Goal: Submit feedback/report problem: Submit feedback/report problem

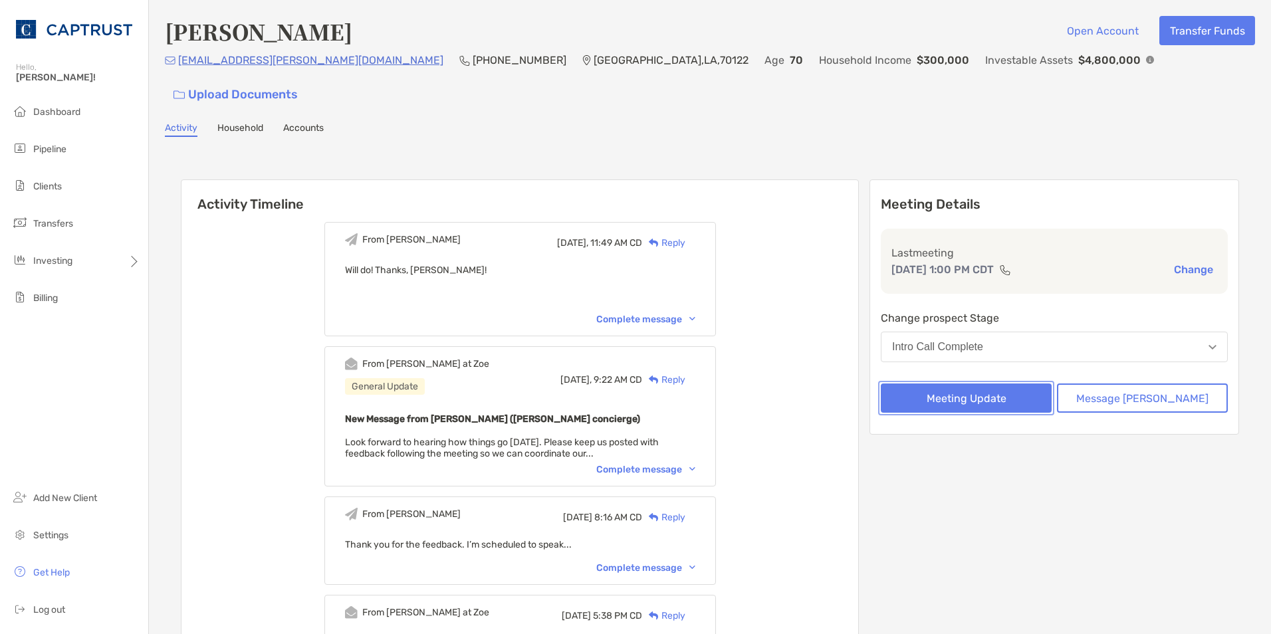
click at [956, 384] on button "Meeting Update" at bounding box center [966, 398] width 171 height 29
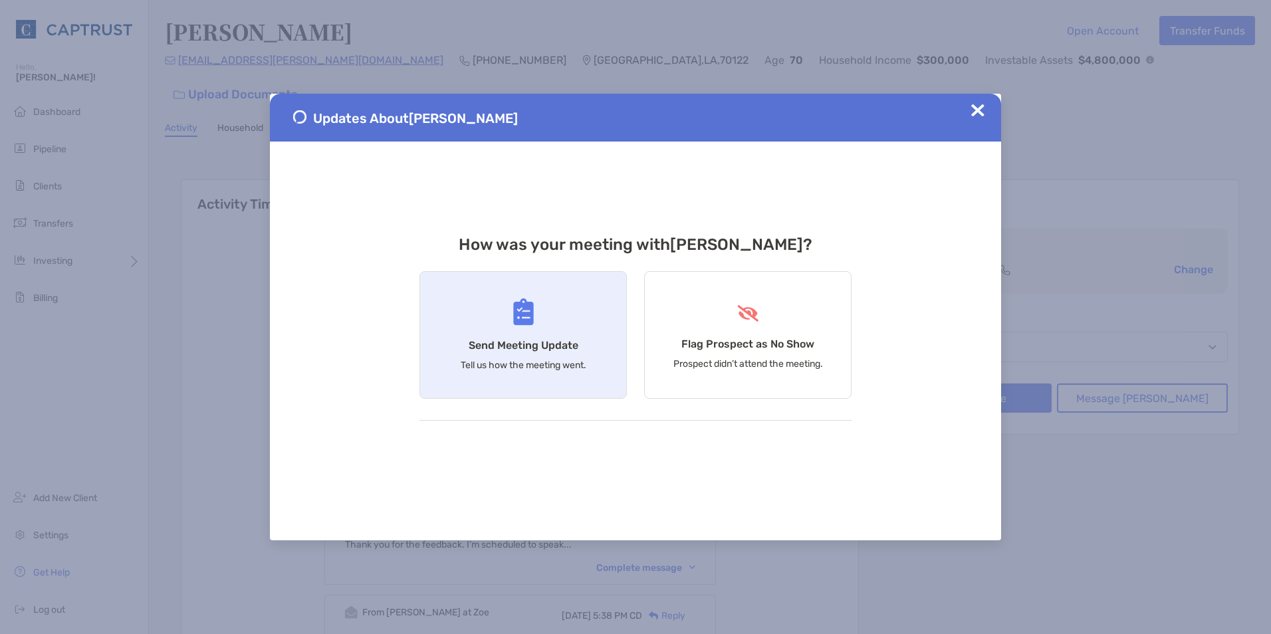
click at [561, 337] on div "Send Meeting Update Tell us how the meeting went." at bounding box center [523, 335] width 207 height 128
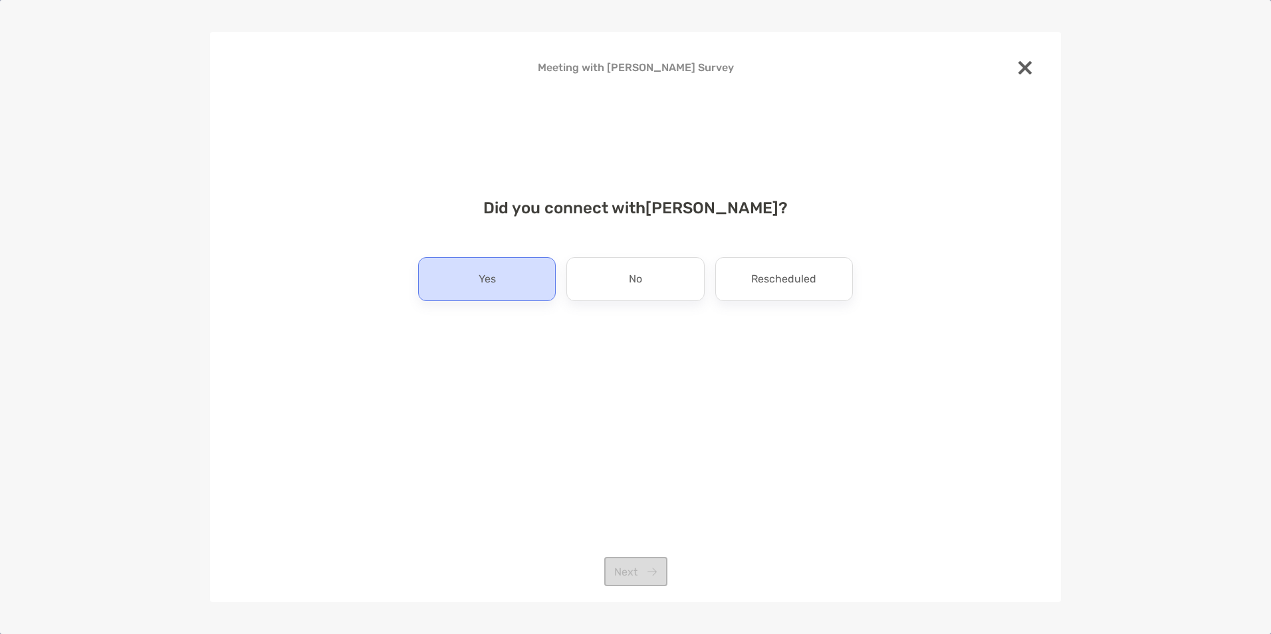
click at [526, 299] on div "Yes" at bounding box center [487, 279] width 138 height 44
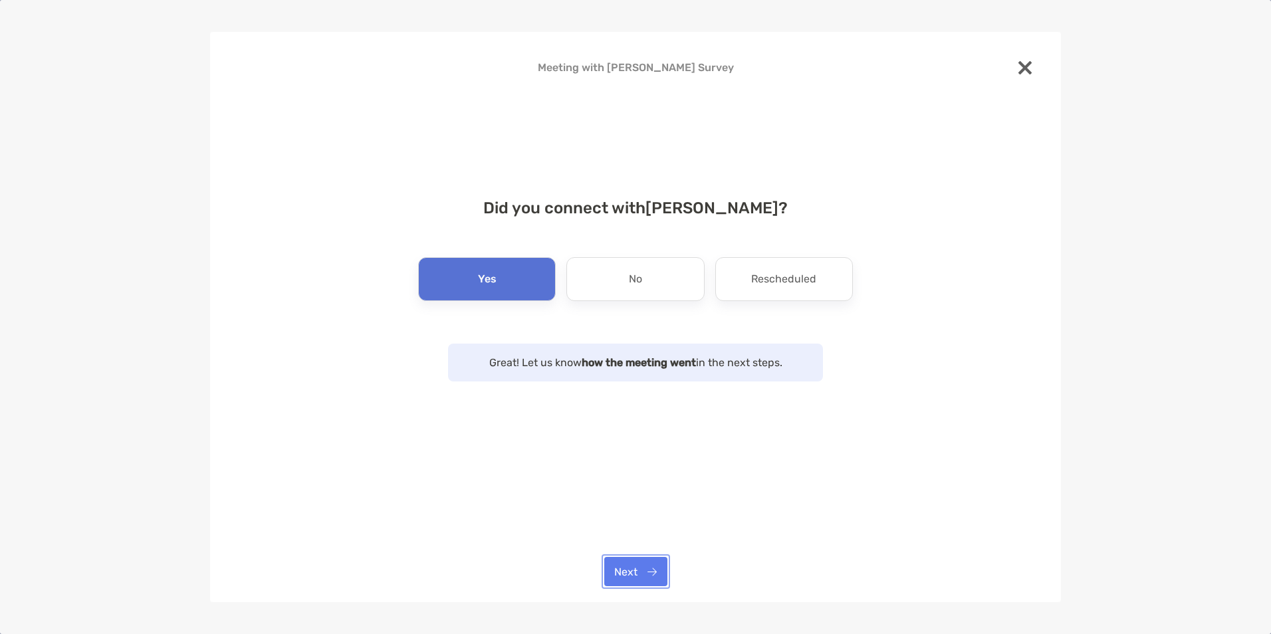
click at [630, 580] on button "Next" at bounding box center [635, 571] width 63 height 29
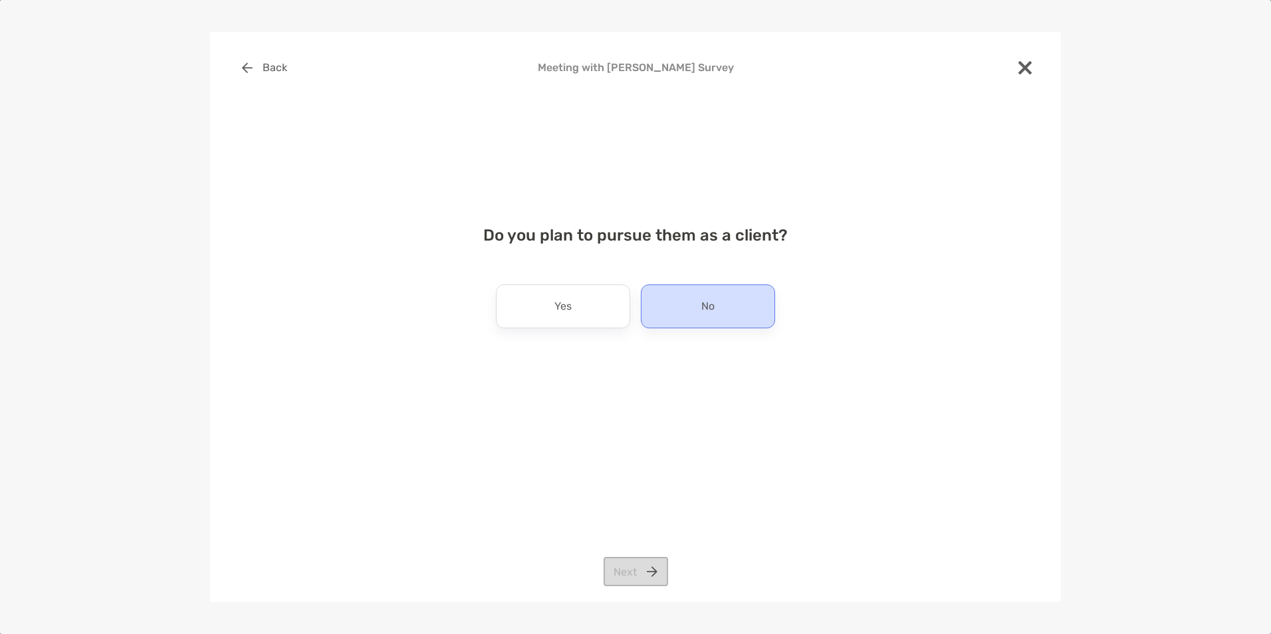
click at [697, 317] on div "No" at bounding box center [708, 307] width 134 height 44
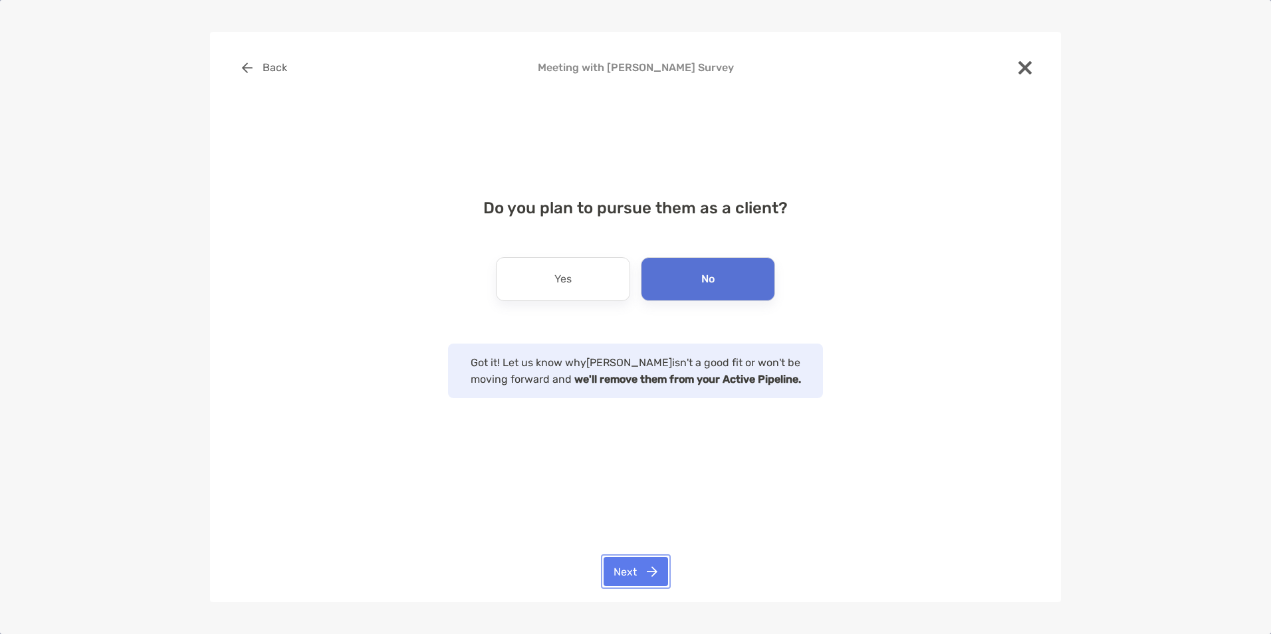
click at [657, 565] on button "Next" at bounding box center [636, 571] width 65 height 29
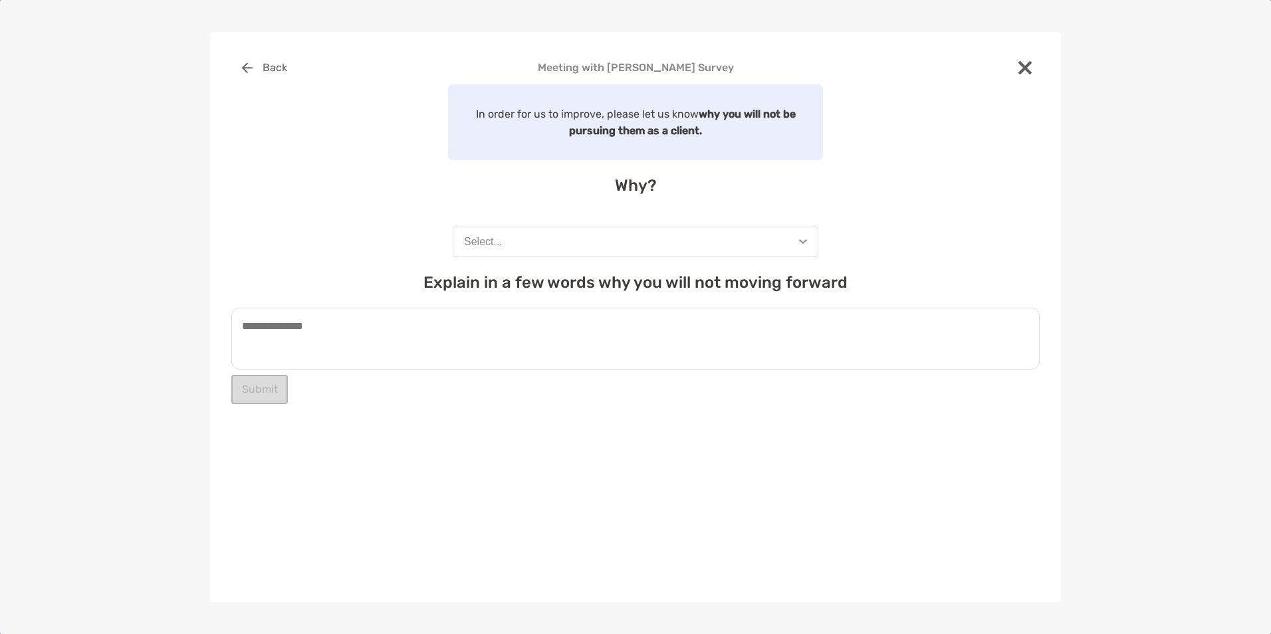
click at [795, 245] on button "Select..." at bounding box center [636, 242] width 366 height 31
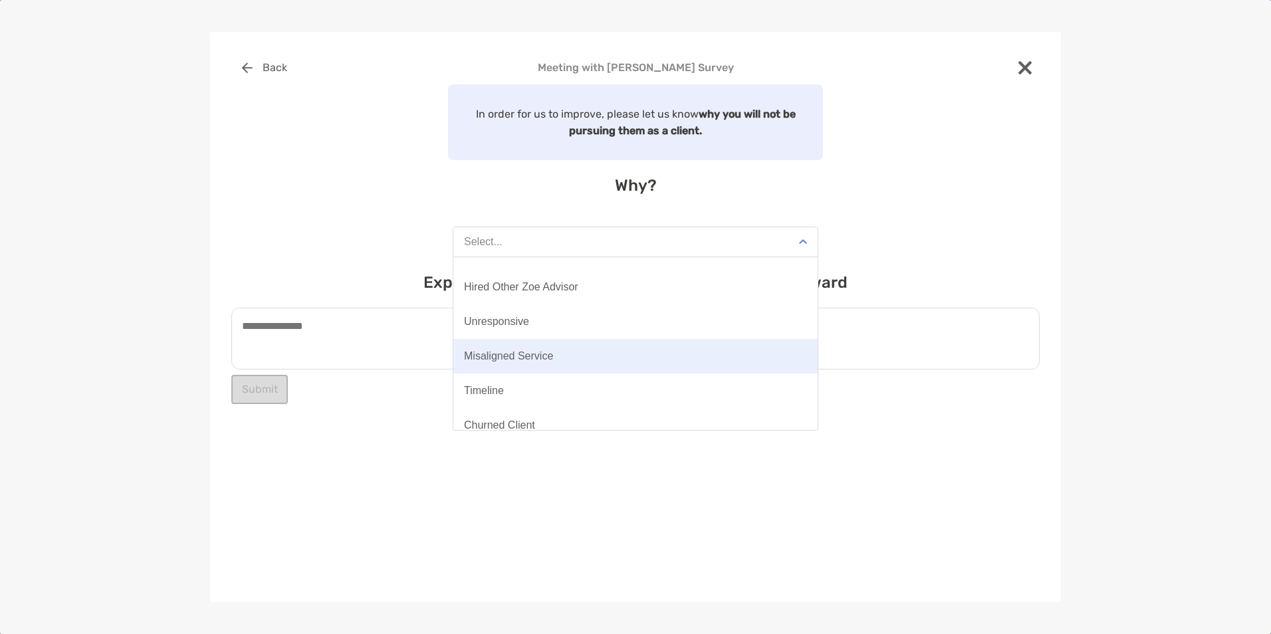
scroll to position [104, 0]
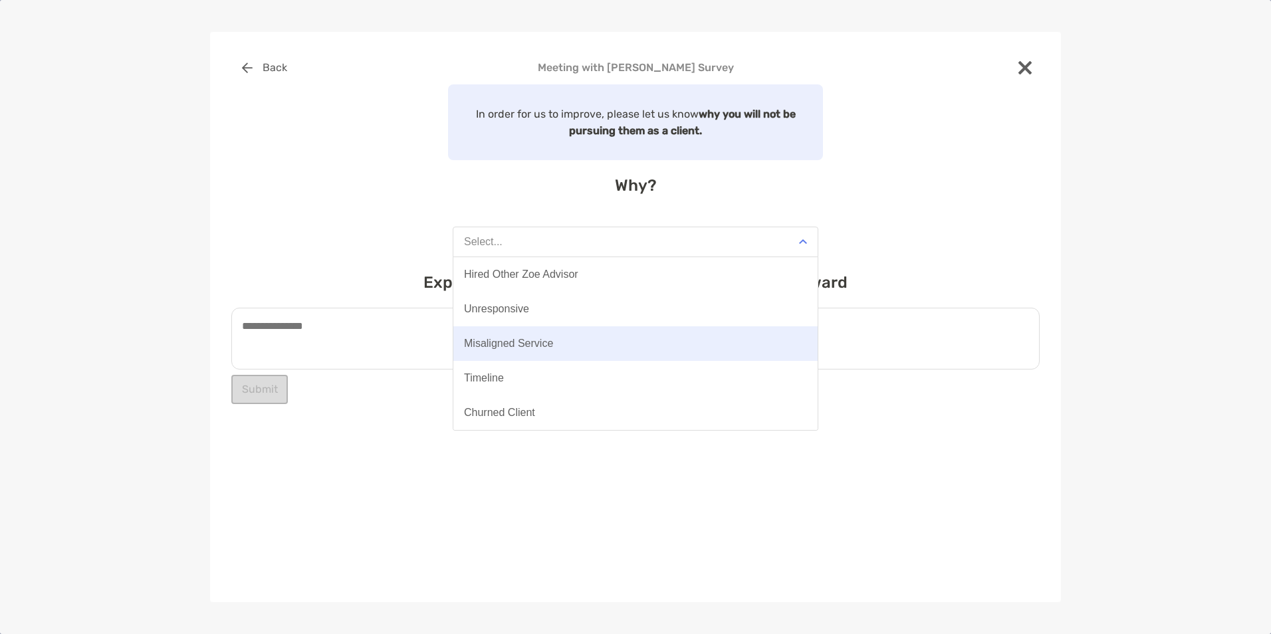
click at [650, 356] on button "Misaligned Service" at bounding box center [636, 344] width 364 height 35
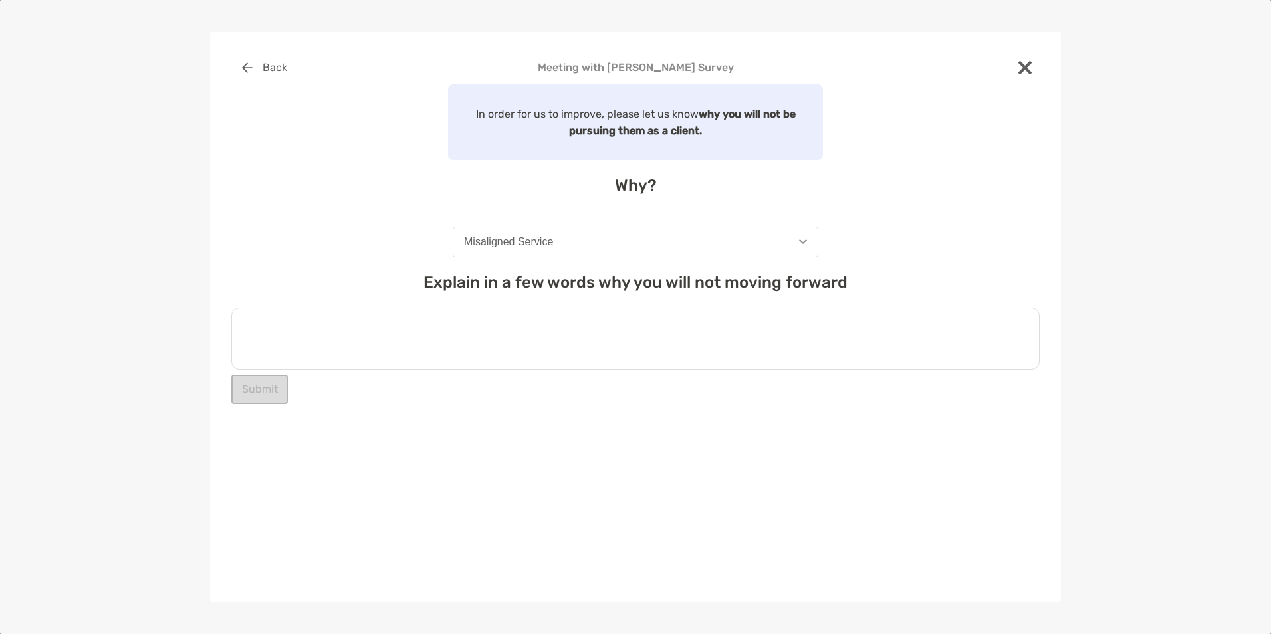
click at [503, 338] on textarea at bounding box center [635, 339] width 809 height 62
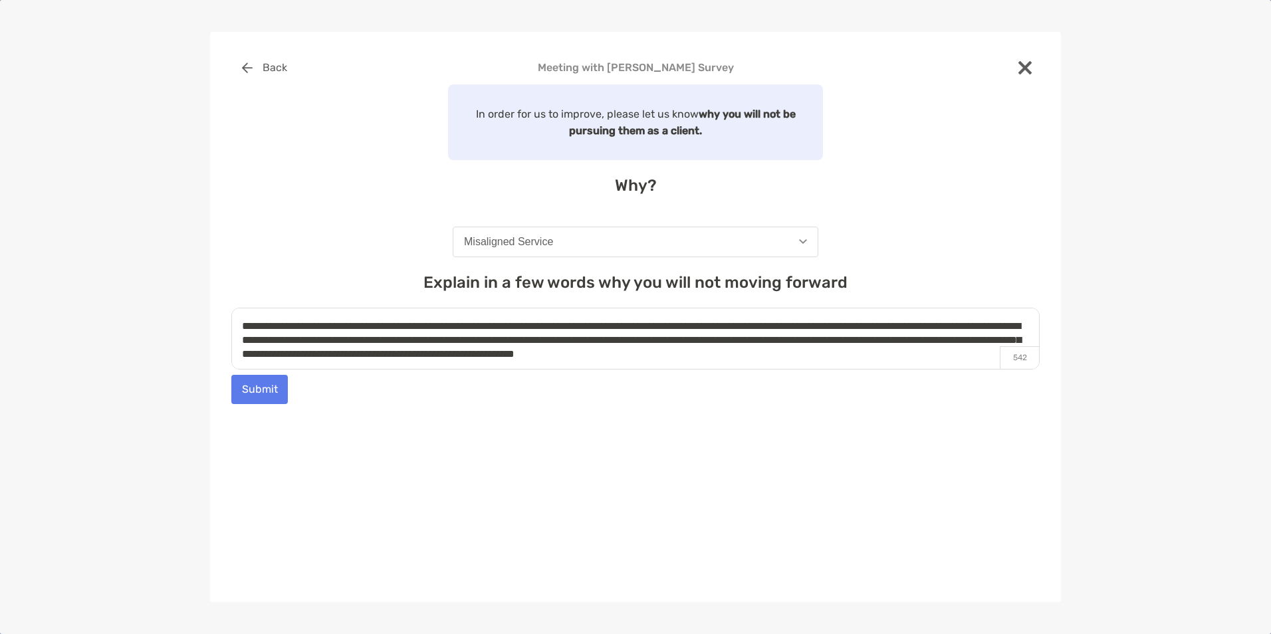
scroll to position [8, 0]
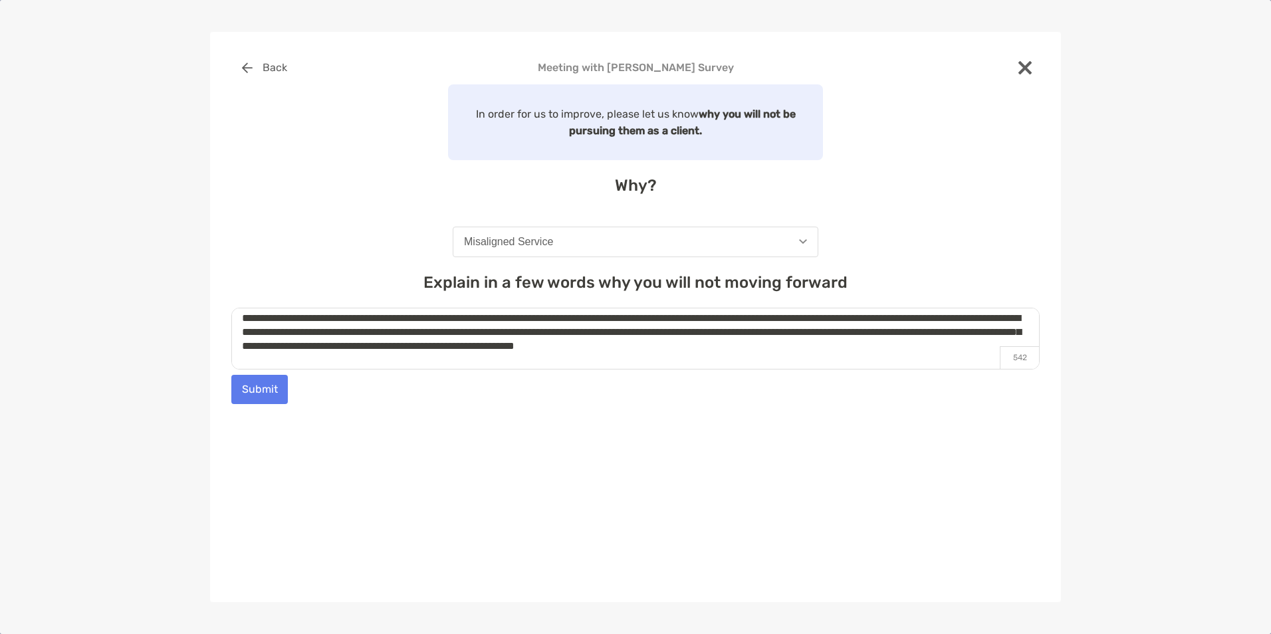
drag, startPoint x: 975, startPoint y: 352, endPoint x: 739, endPoint y: 346, distance: 236.1
click at [739, 346] on textarea "**********" at bounding box center [635, 339] width 809 height 62
type textarea "**********"
click at [277, 390] on button "Submit" at bounding box center [259, 389] width 57 height 29
